Goal: Find specific page/section: Find specific page/section

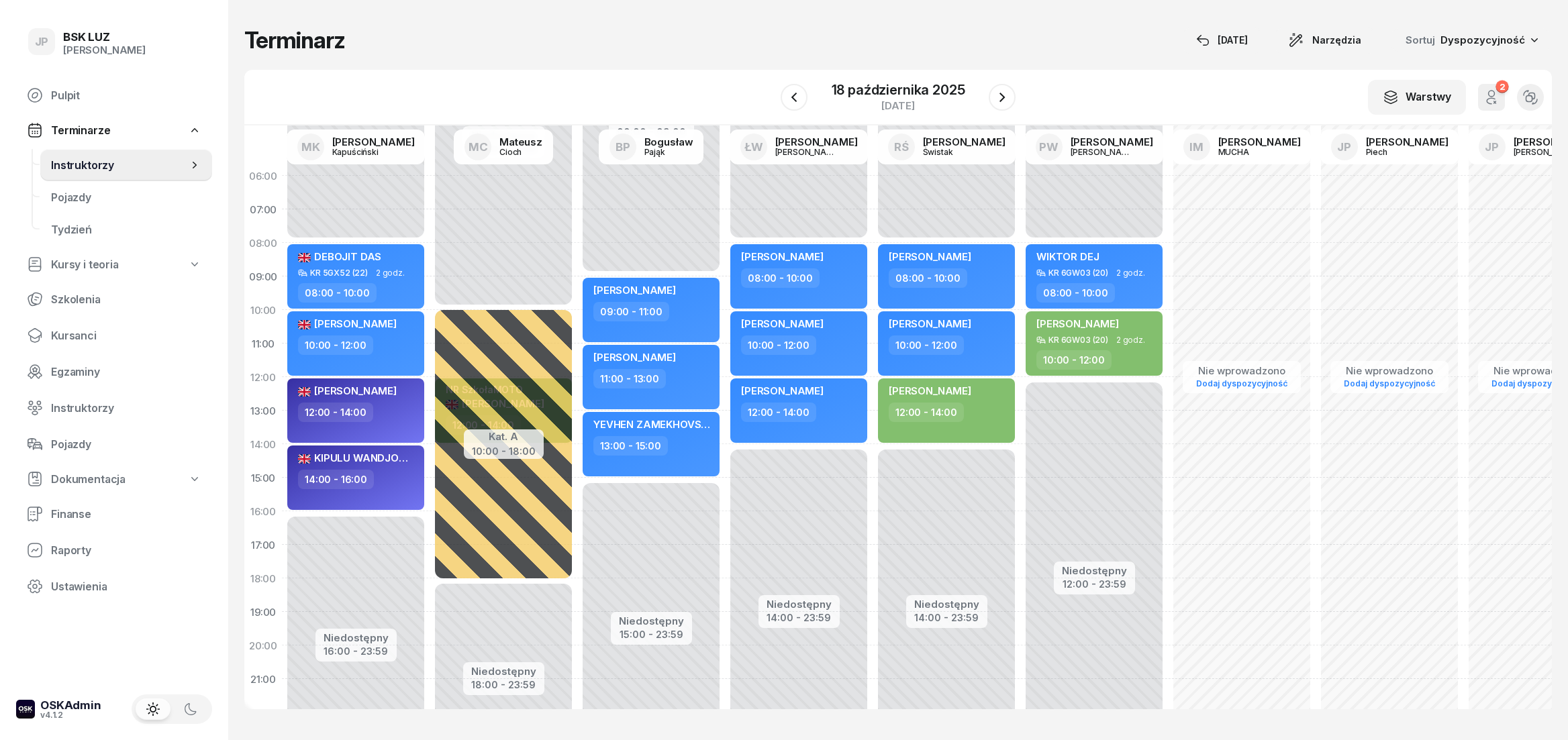
click at [88, 100] on span "Pulpit" at bounding box center [127, 95] width 151 height 13
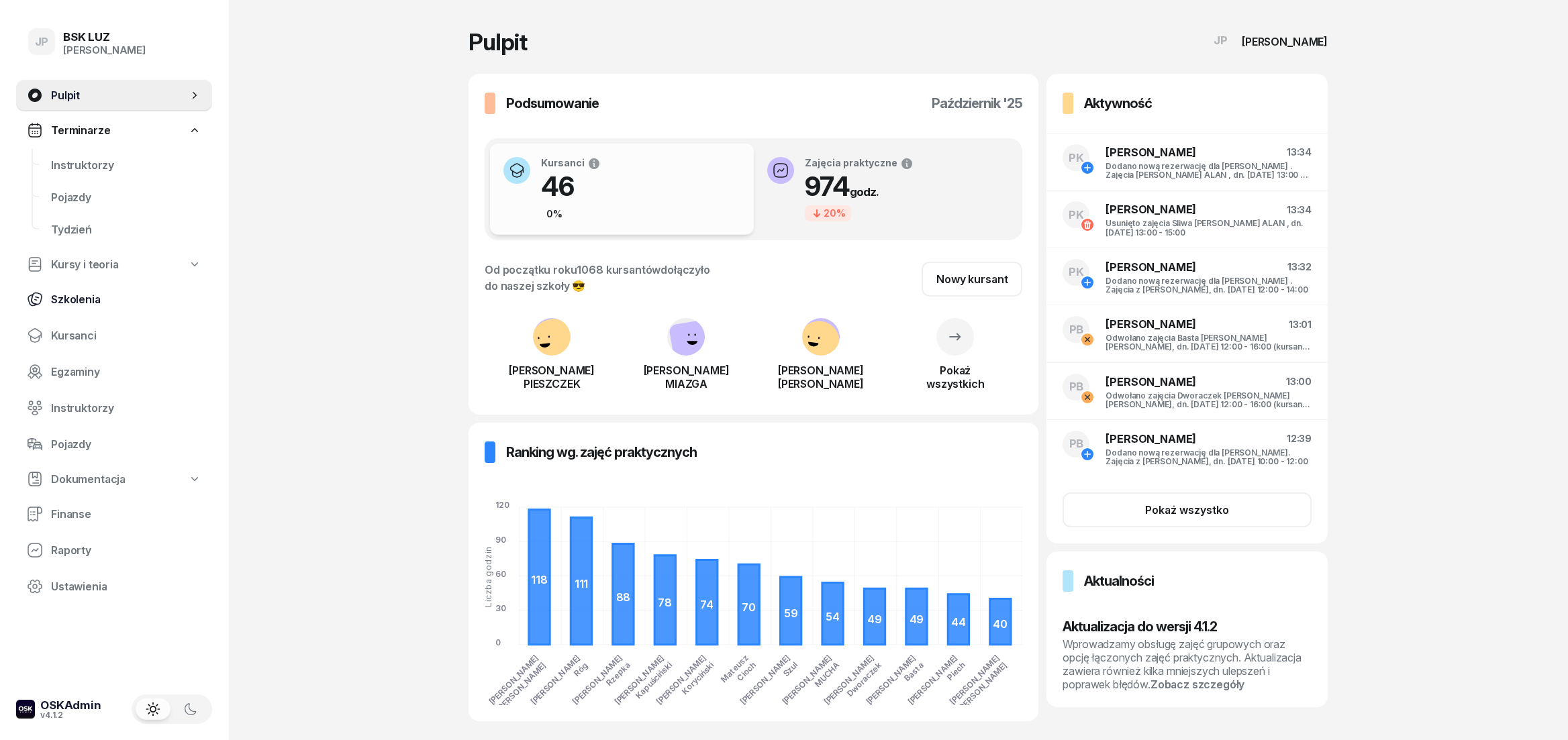
click at [75, 299] on span "Szkolenia" at bounding box center [127, 299] width 151 height 13
select select "createdAt-desc"
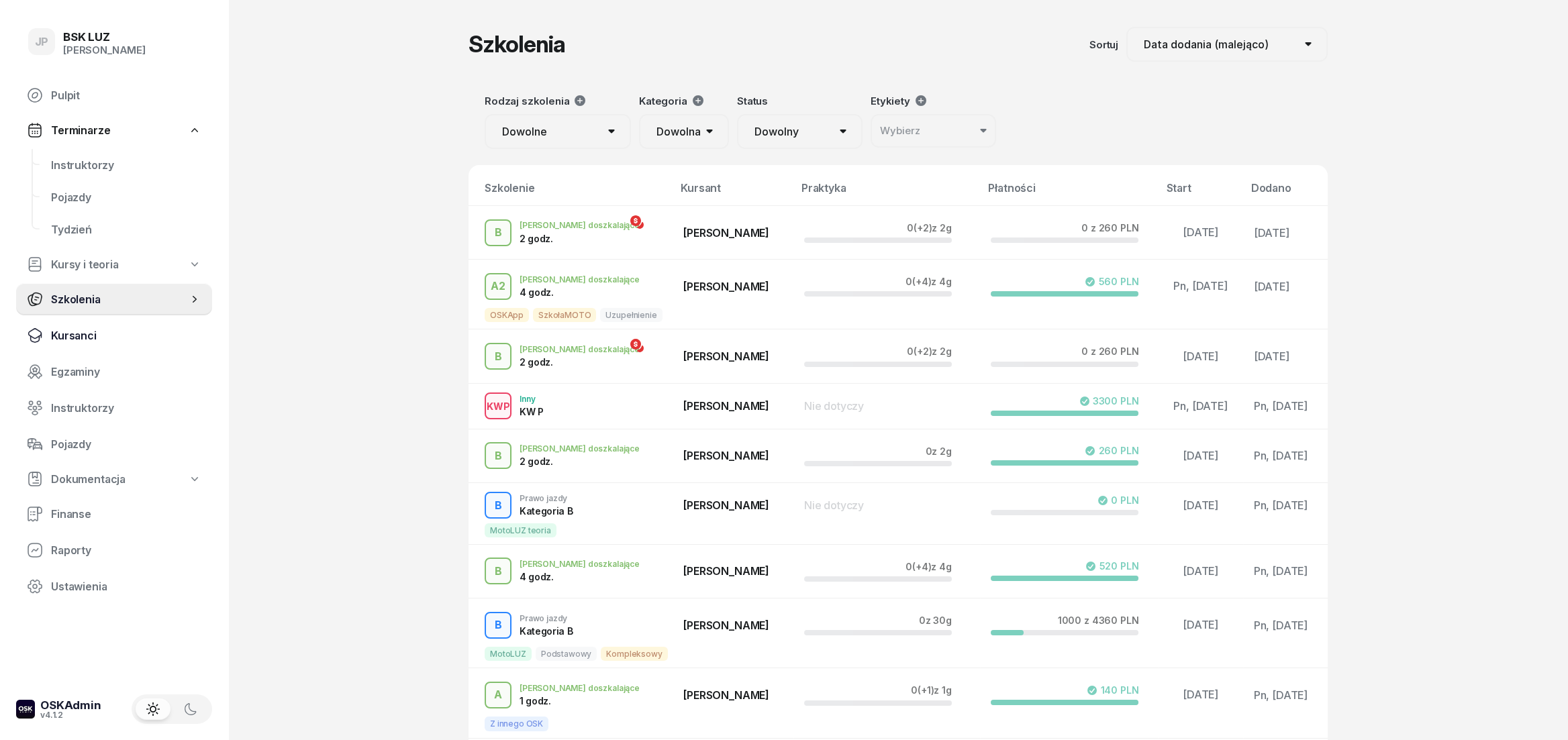
click at [82, 333] on span "Kursanci" at bounding box center [127, 335] width 151 height 13
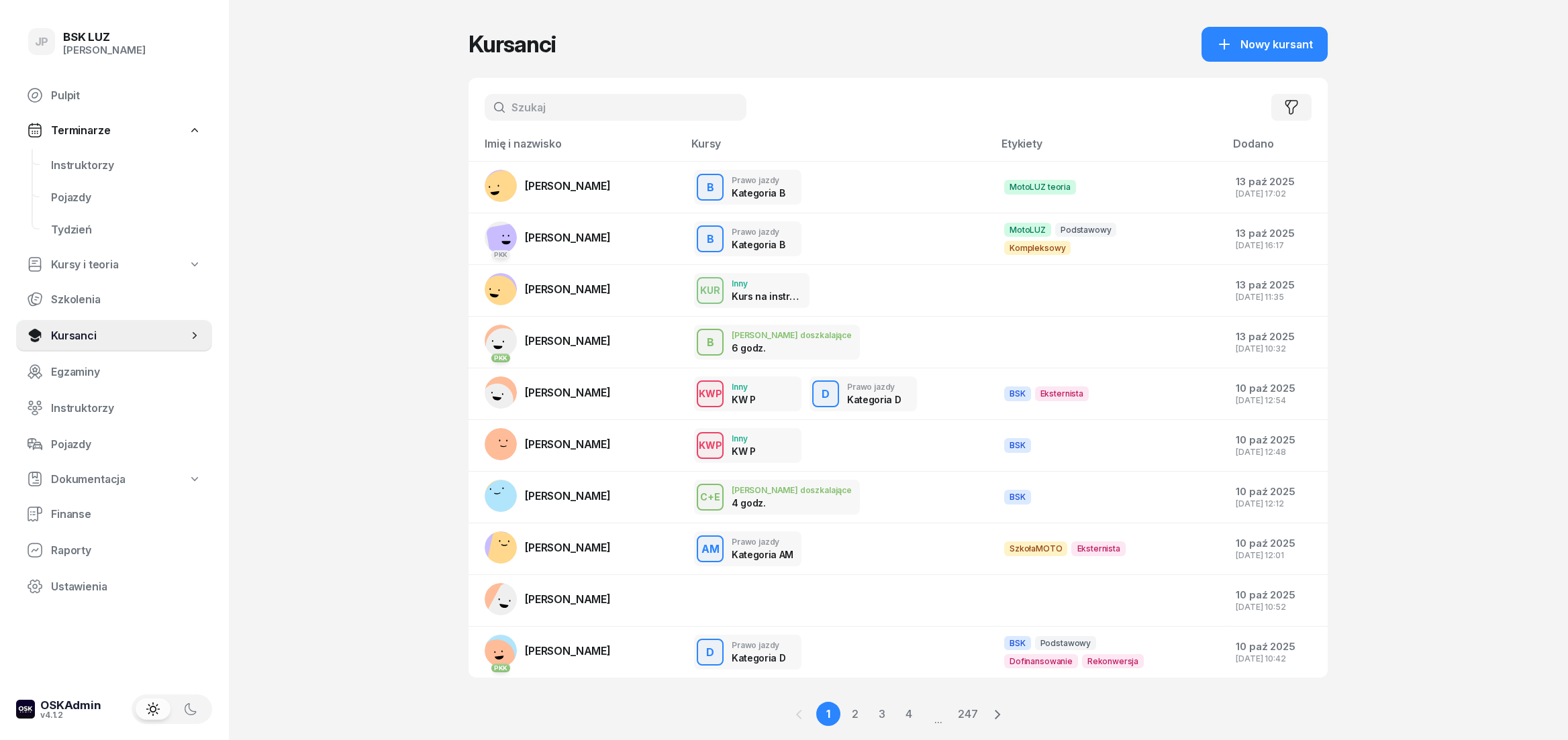
click at [621, 117] on input "text" at bounding box center [615, 107] width 262 height 27
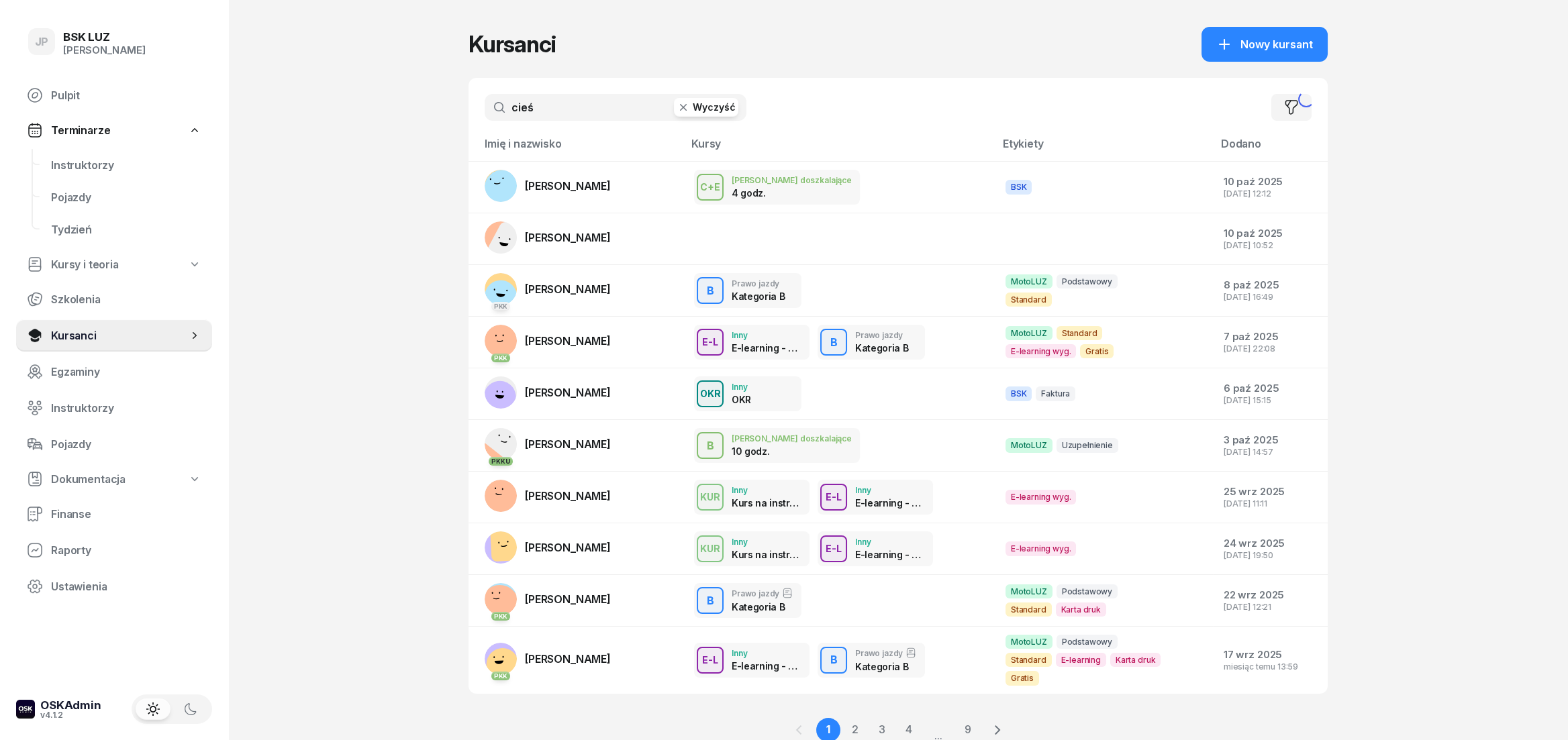
type input "cieś"
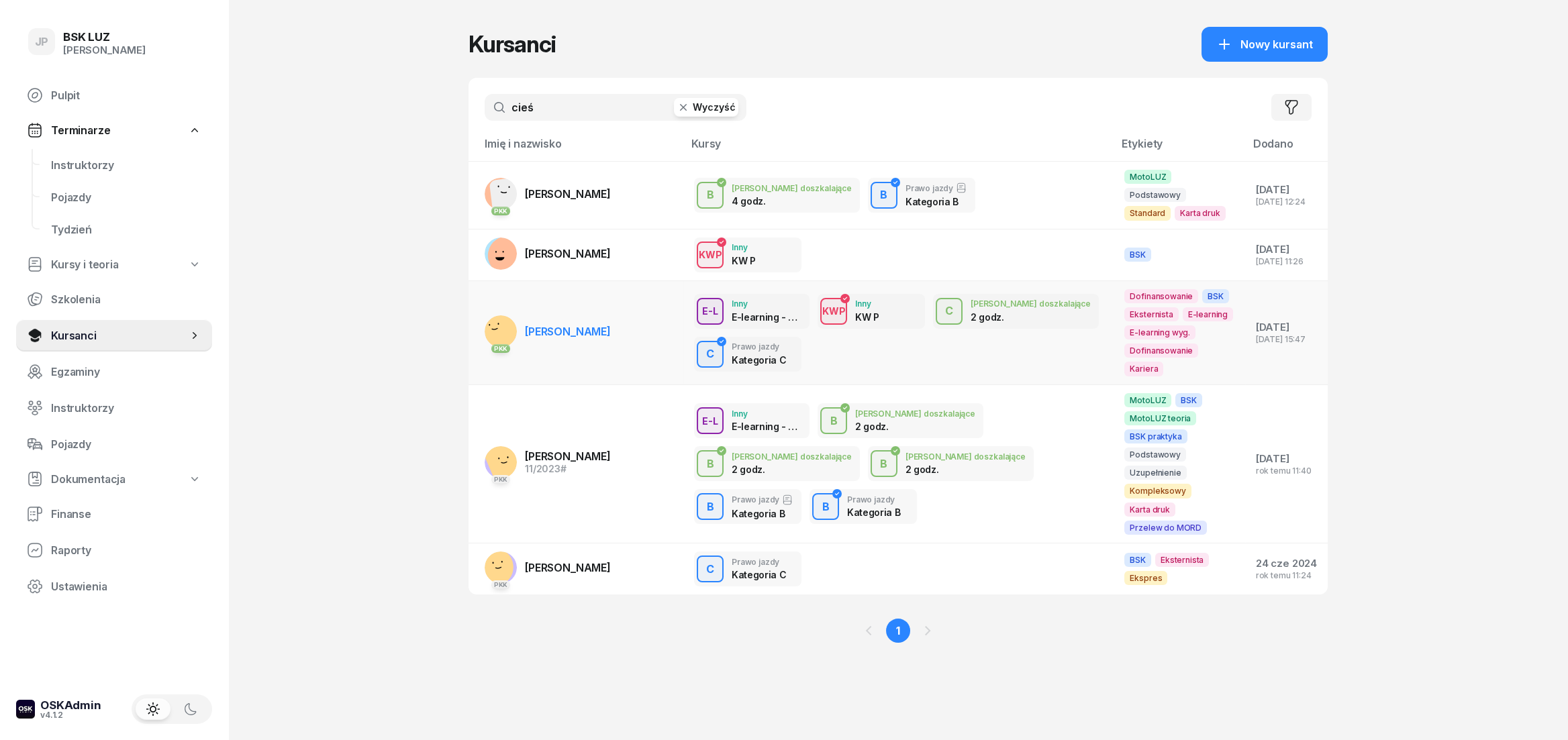
click at [597, 325] on span "[PERSON_NAME]" at bounding box center [568, 331] width 86 height 13
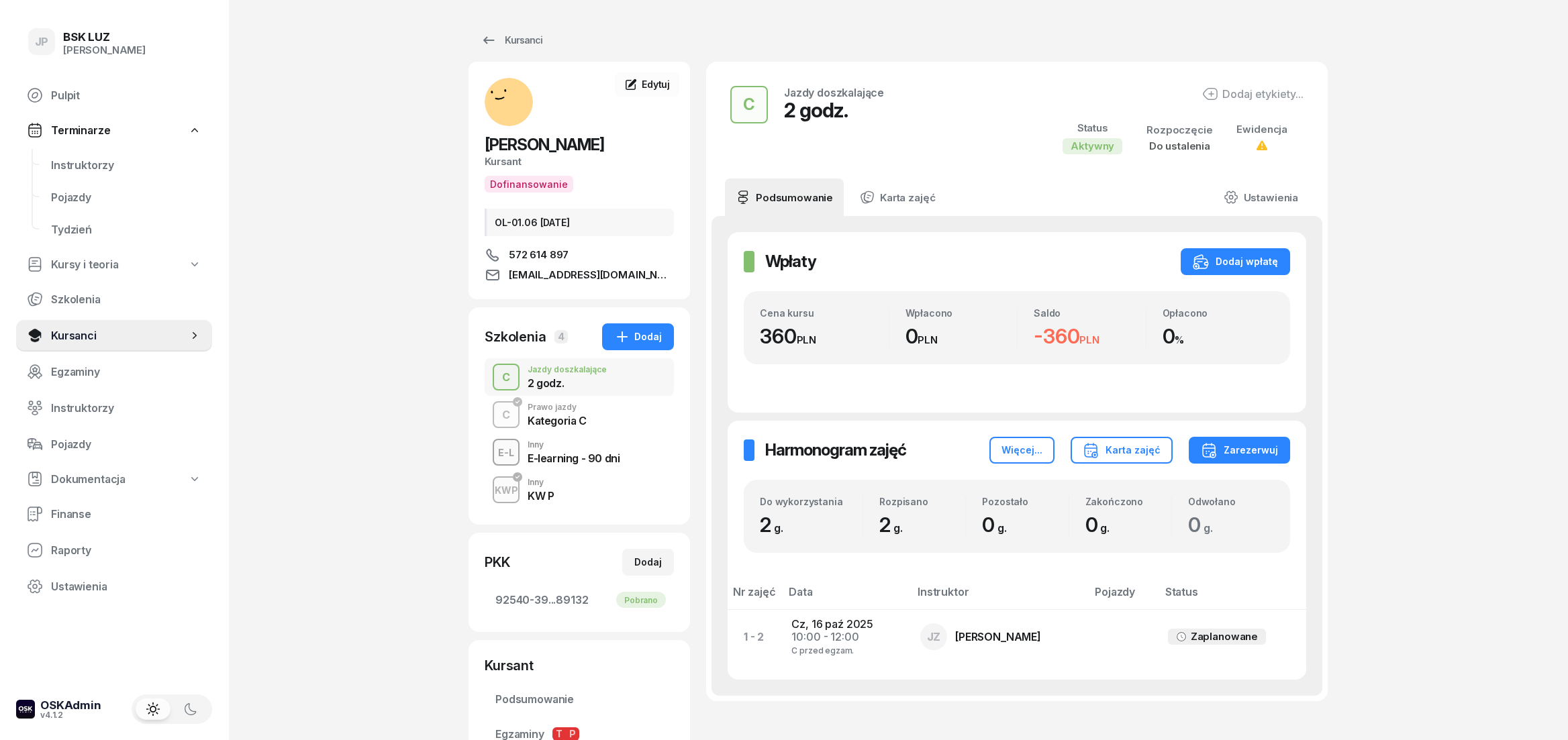
click at [593, 276] on span "[EMAIL_ADDRESS][DOMAIN_NAME]" at bounding box center [591, 275] width 166 height 16
click at [492, 36] on icon at bounding box center [489, 40] width 16 height 16
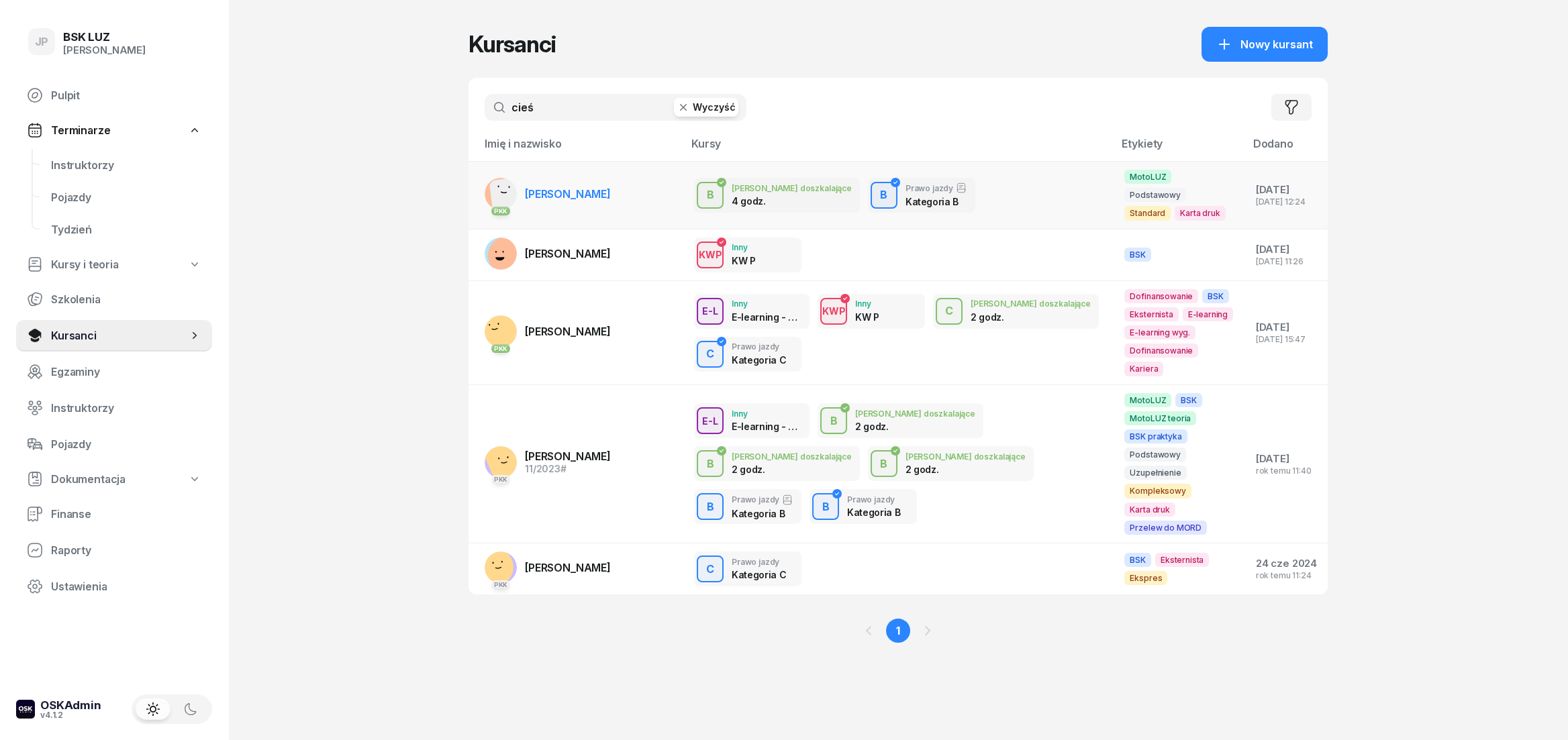
click at [621, 205] on td "PKK [PERSON_NAME]" at bounding box center [576, 196] width 215 height 68
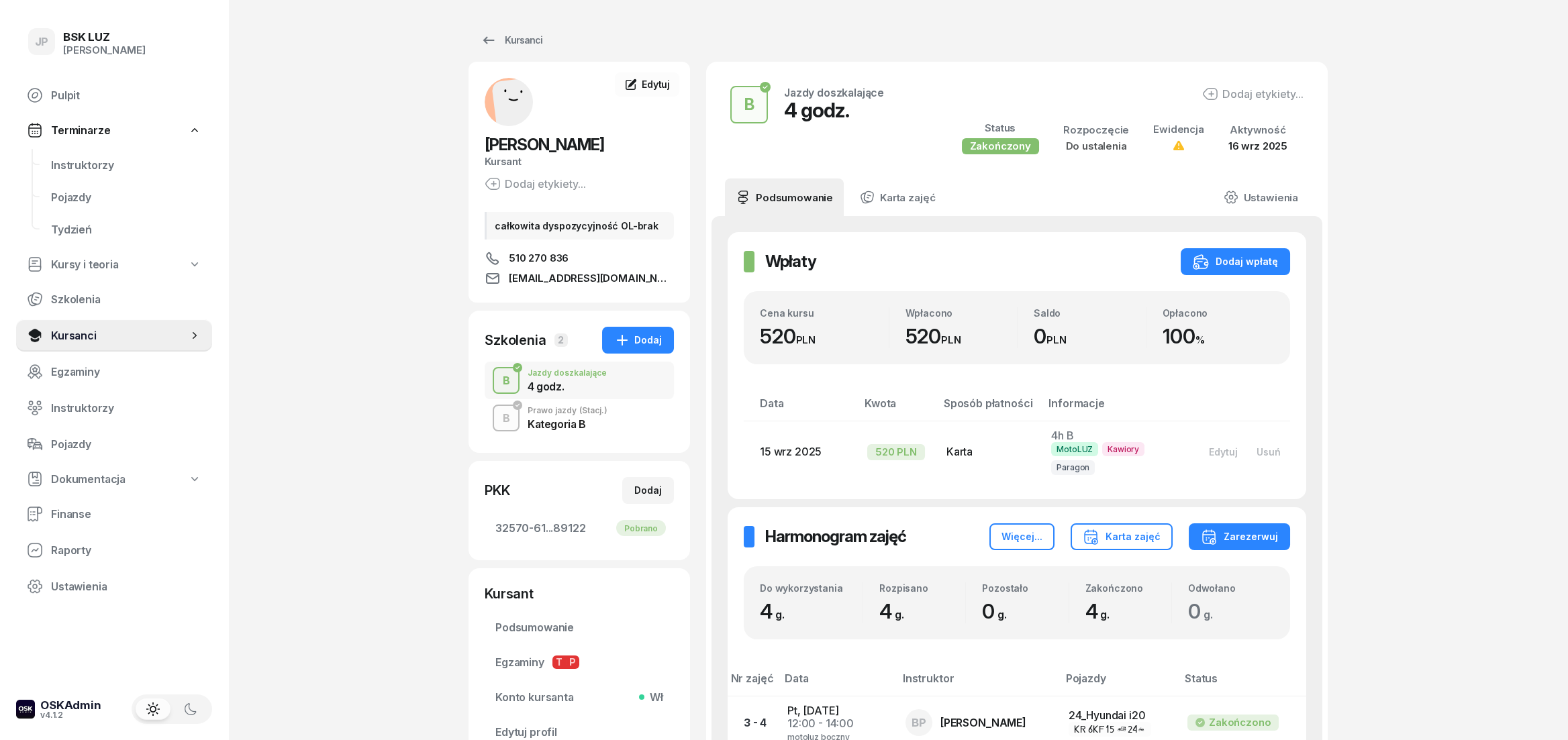
click at [493, 26] on div "Kursanci [PERSON_NAME] etykiety... całkowita dyspozycyjność OL-brak 510 270 836…" at bounding box center [898, 449] width 859 height 898
click at [499, 39] on div "Kursanci" at bounding box center [511, 40] width 62 height 16
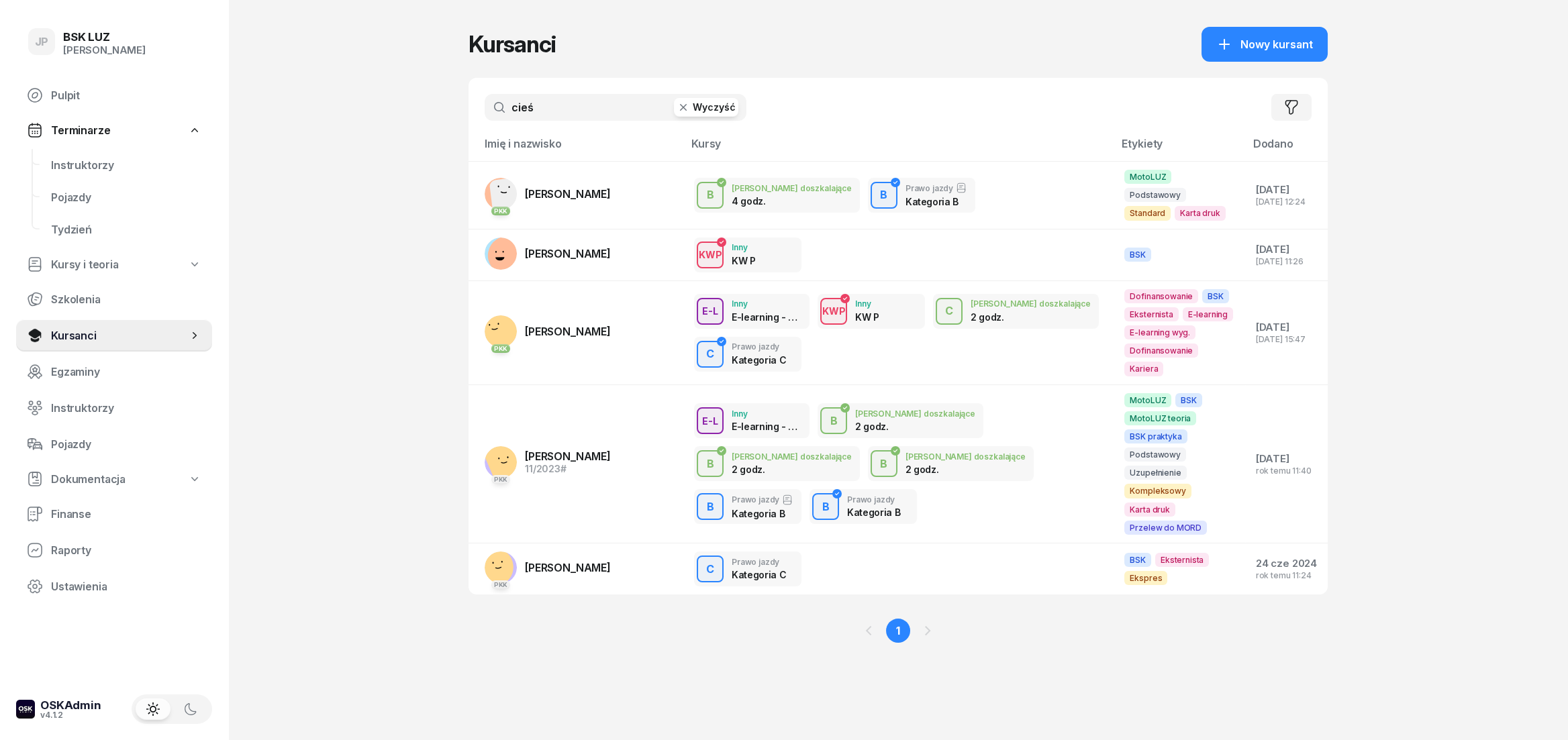
click at [686, 107] on icon "button" at bounding box center [684, 107] width 7 height 7
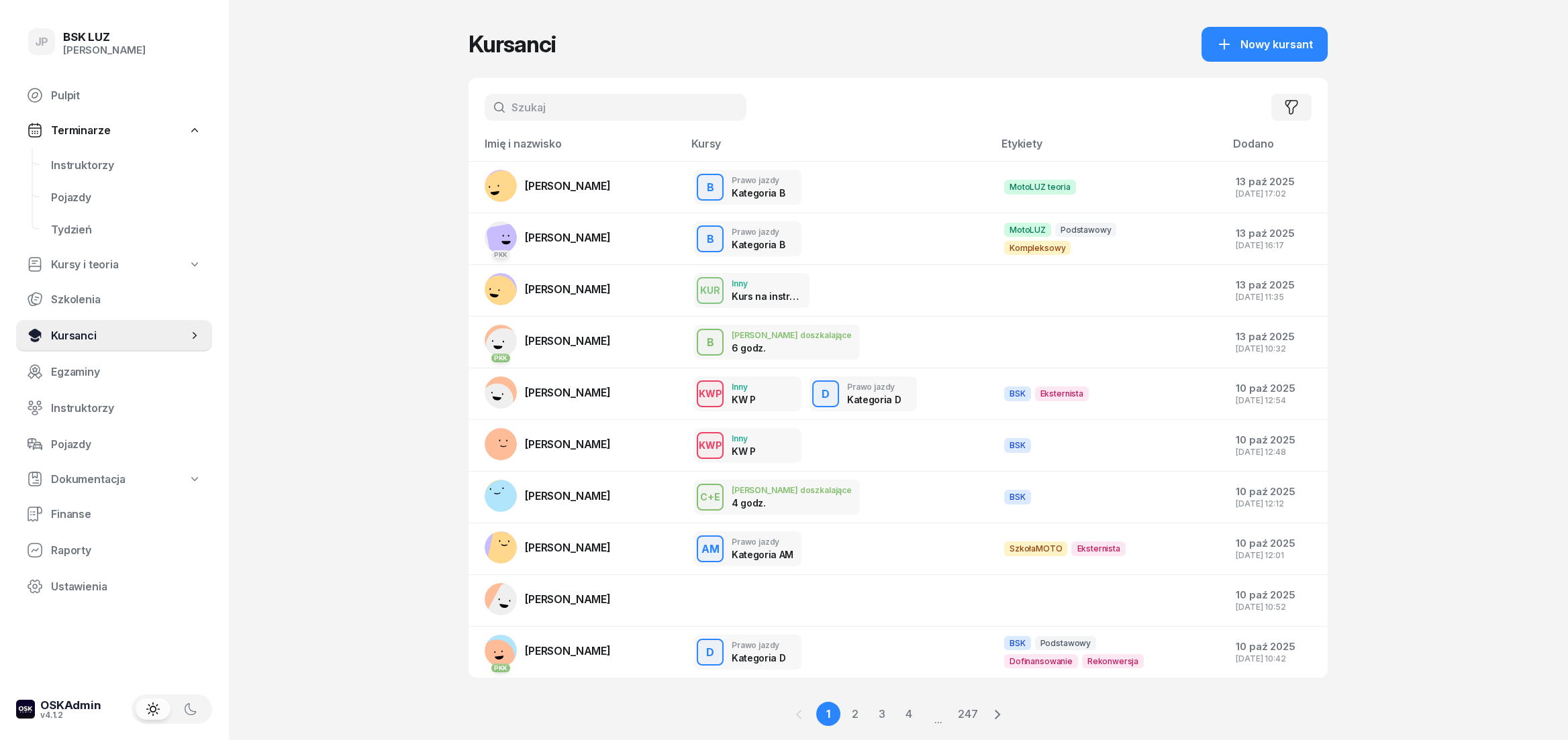
click at [85, 338] on span "Kursanci" at bounding box center [120, 335] width 137 height 13
click at [836, 332] on div "[PERSON_NAME] doszkalające 6 godz." at bounding box center [838, 342] width 289 height 35
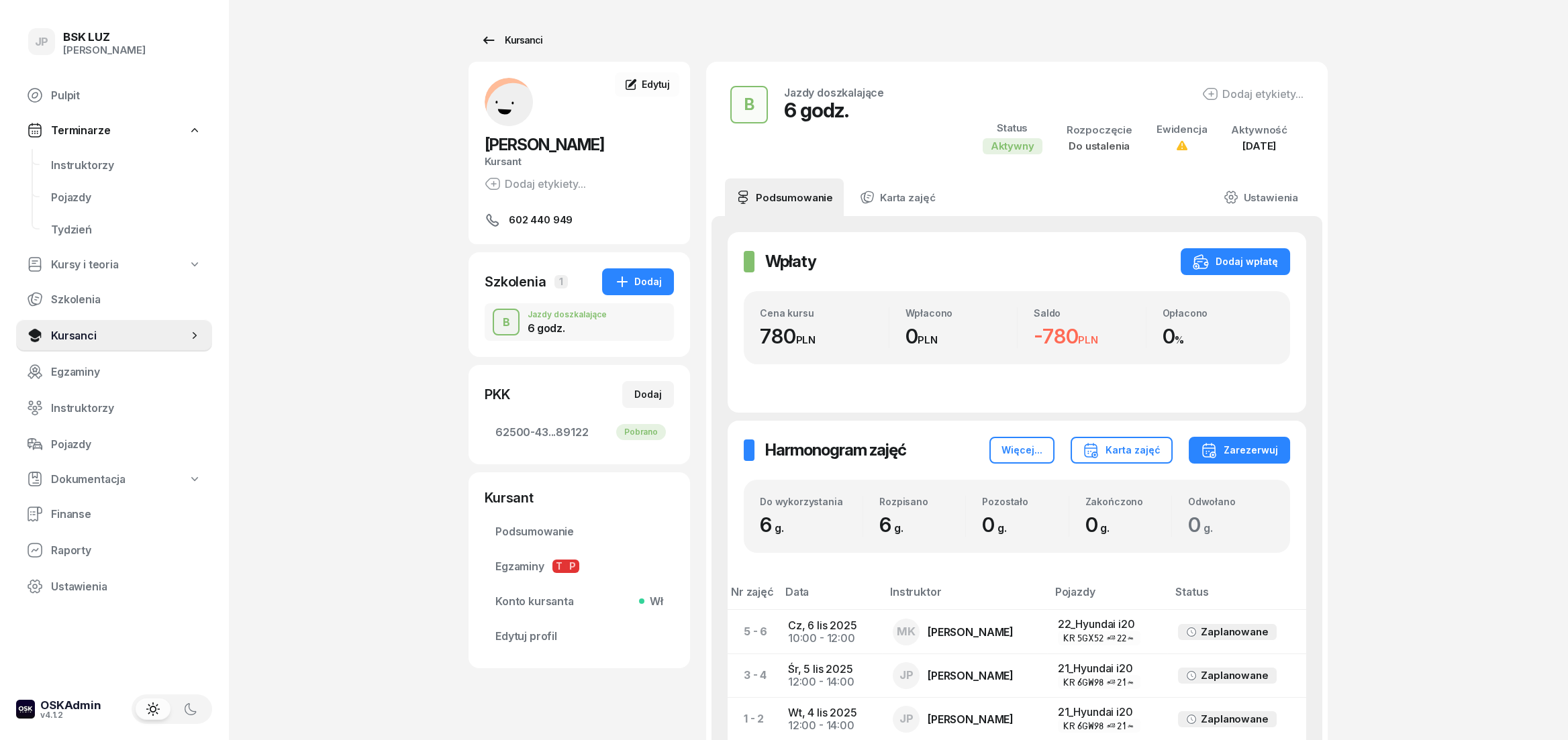
click at [498, 43] on div "Kursanci" at bounding box center [511, 40] width 62 height 16
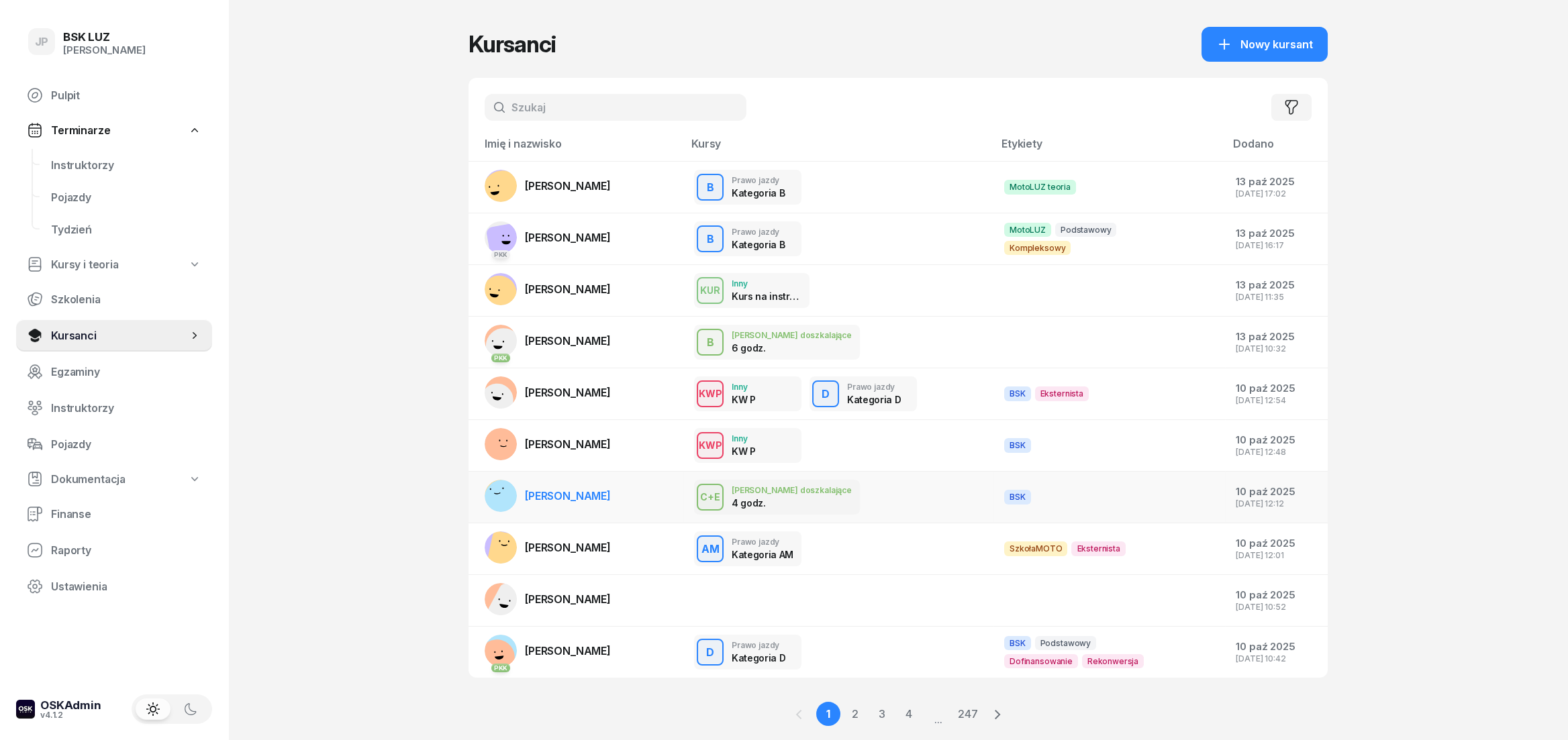
click at [845, 504] on div "C+E [PERSON_NAME] doszkalające 4 godz." at bounding box center [838, 497] width 289 height 35
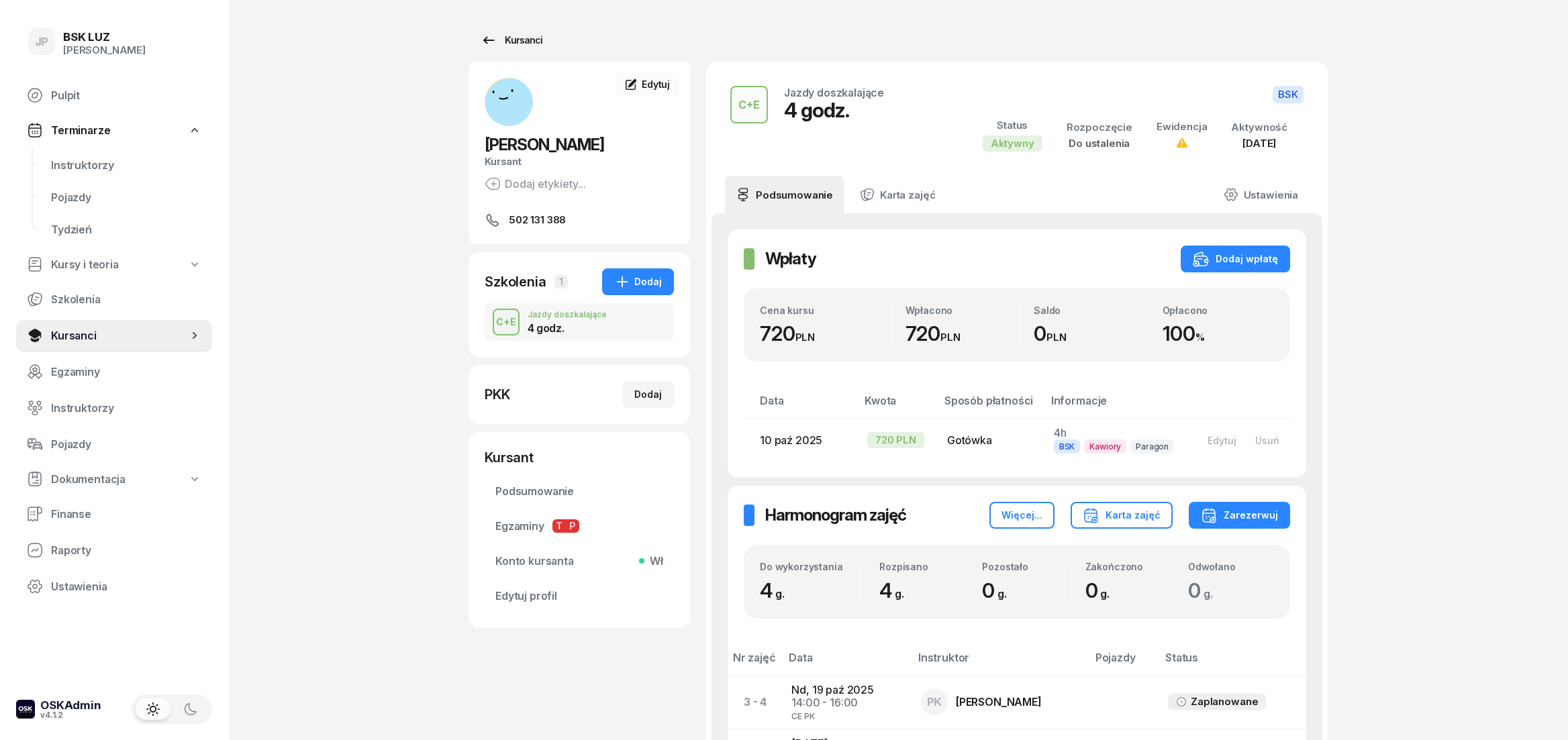
click at [535, 42] on div "Kursanci" at bounding box center [511, 40] width 62 height 16
